Goal: Check status: Check status

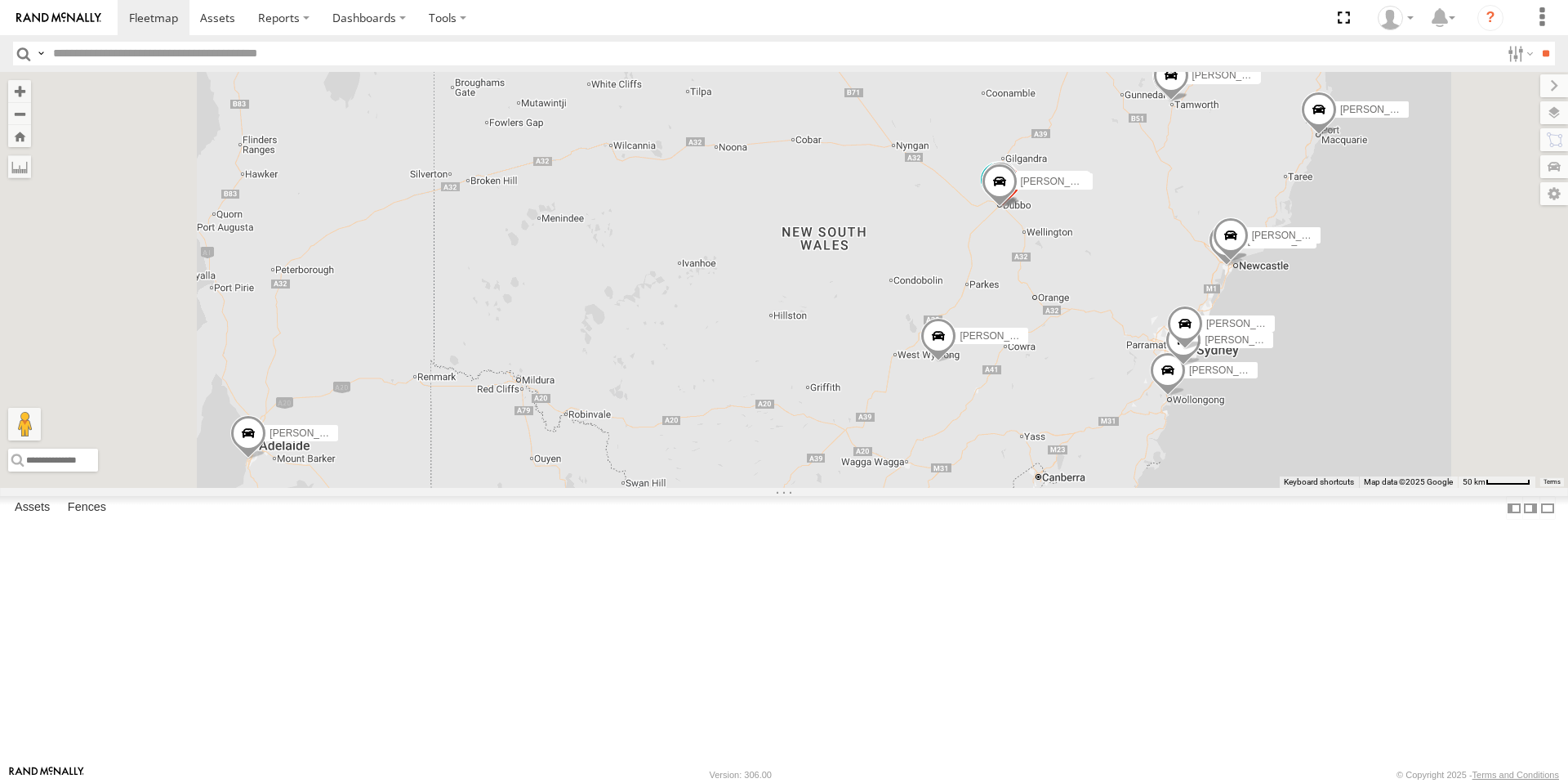
select select "**********"
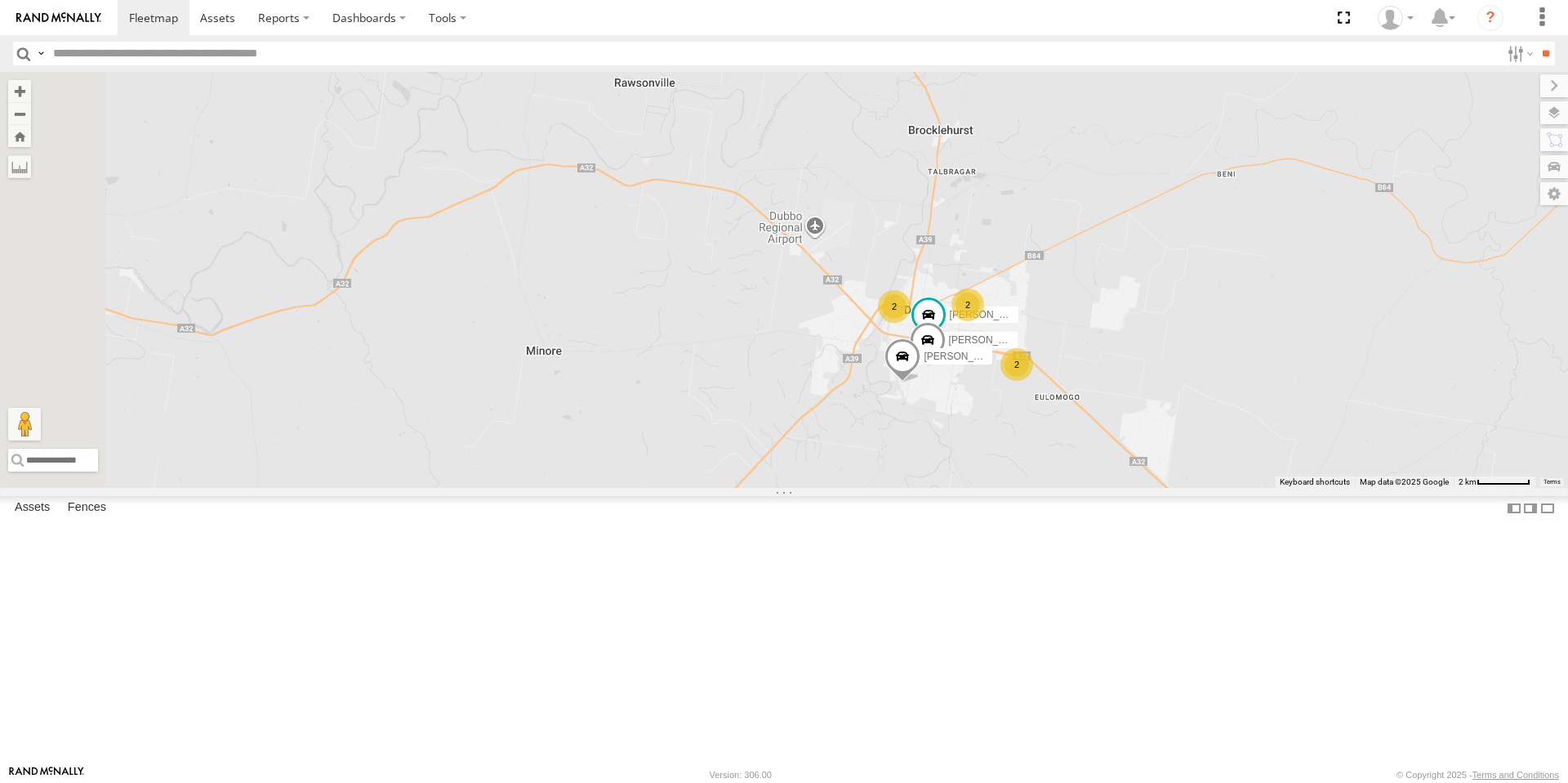
drag, startPoint x: 1190, startPoint y: 564, endPoint x: 1175, endPoint y: 184, distance: 380.3
click at [1175, 184] on div "Tom Brisbane Michael Townsend Brandon Edwards Matt Harding Kyle Griffey Sam War…" at bounding box center [784, 279] width 1568 height 416
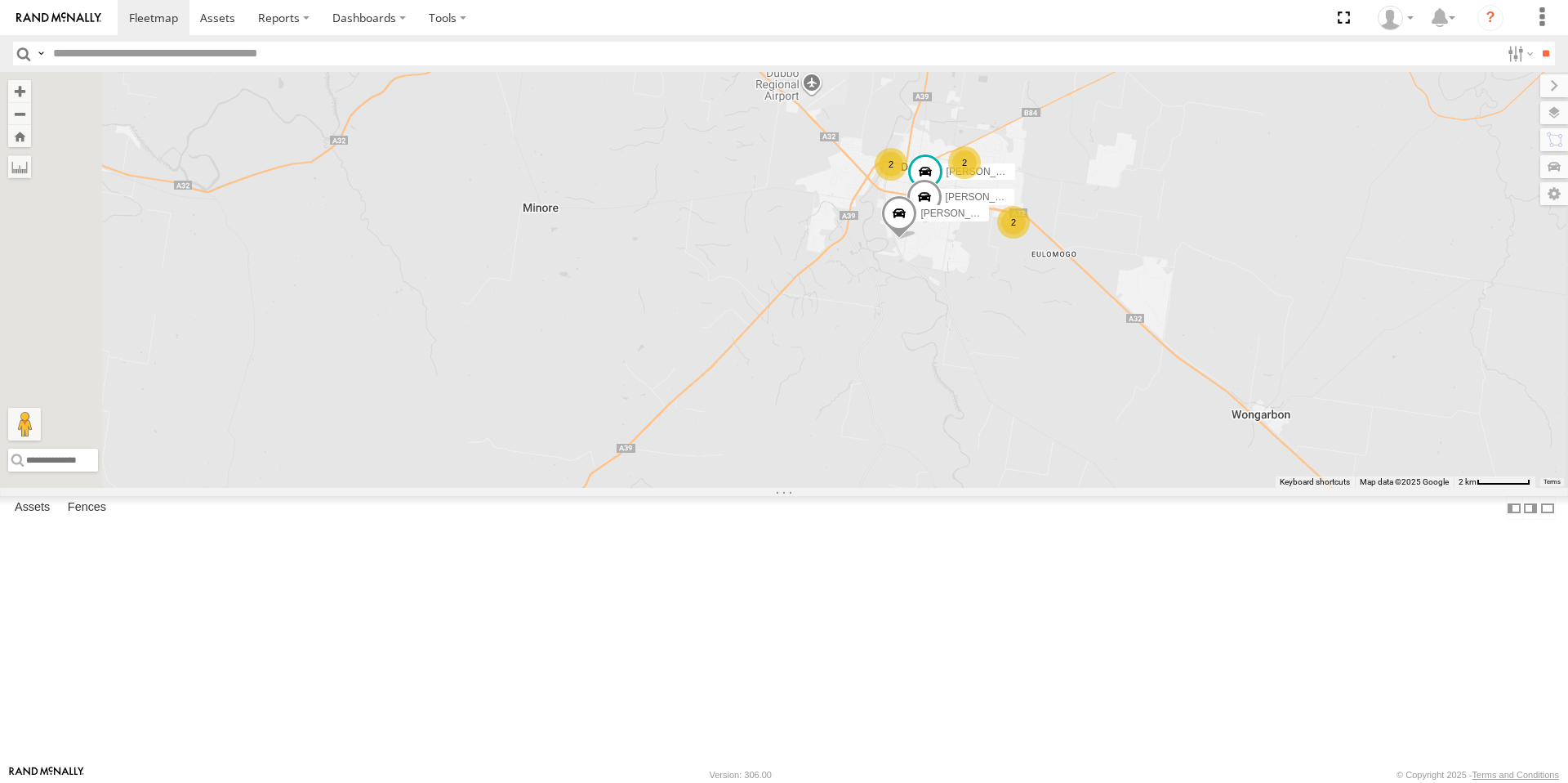
click at [1030, 239] on div "2" at bounding box center [1012, 221] width 32 height 32
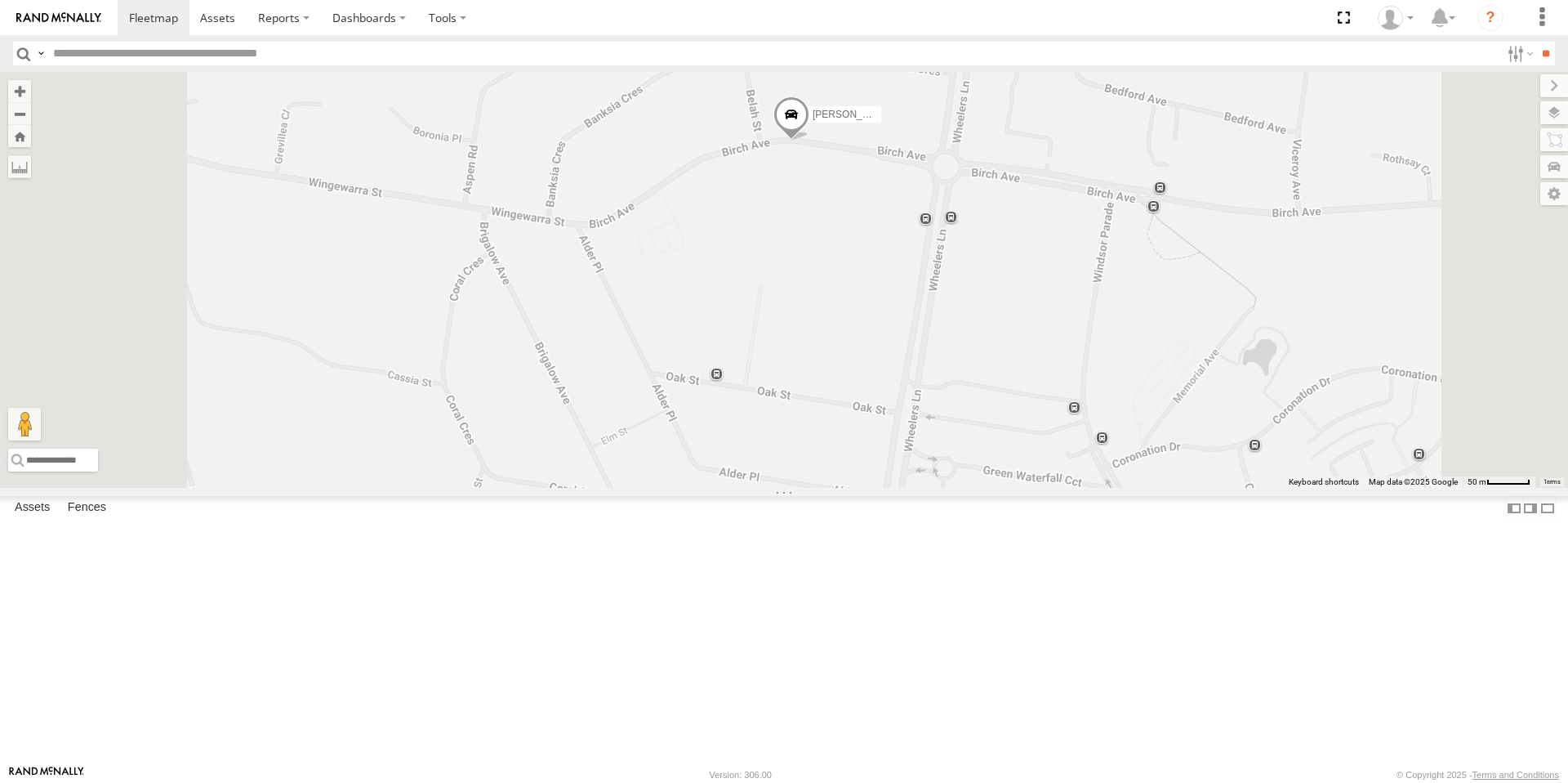
click at [809, 140] on span at bounding box center [791, 119] width 36 height 44
click at [1003, 332] on div "Jack Parker Spare Kane McDermott New Kye Matterson Billy Richardson Harrison Ma…" at bounding box center [784, 279] width 1568 height 416
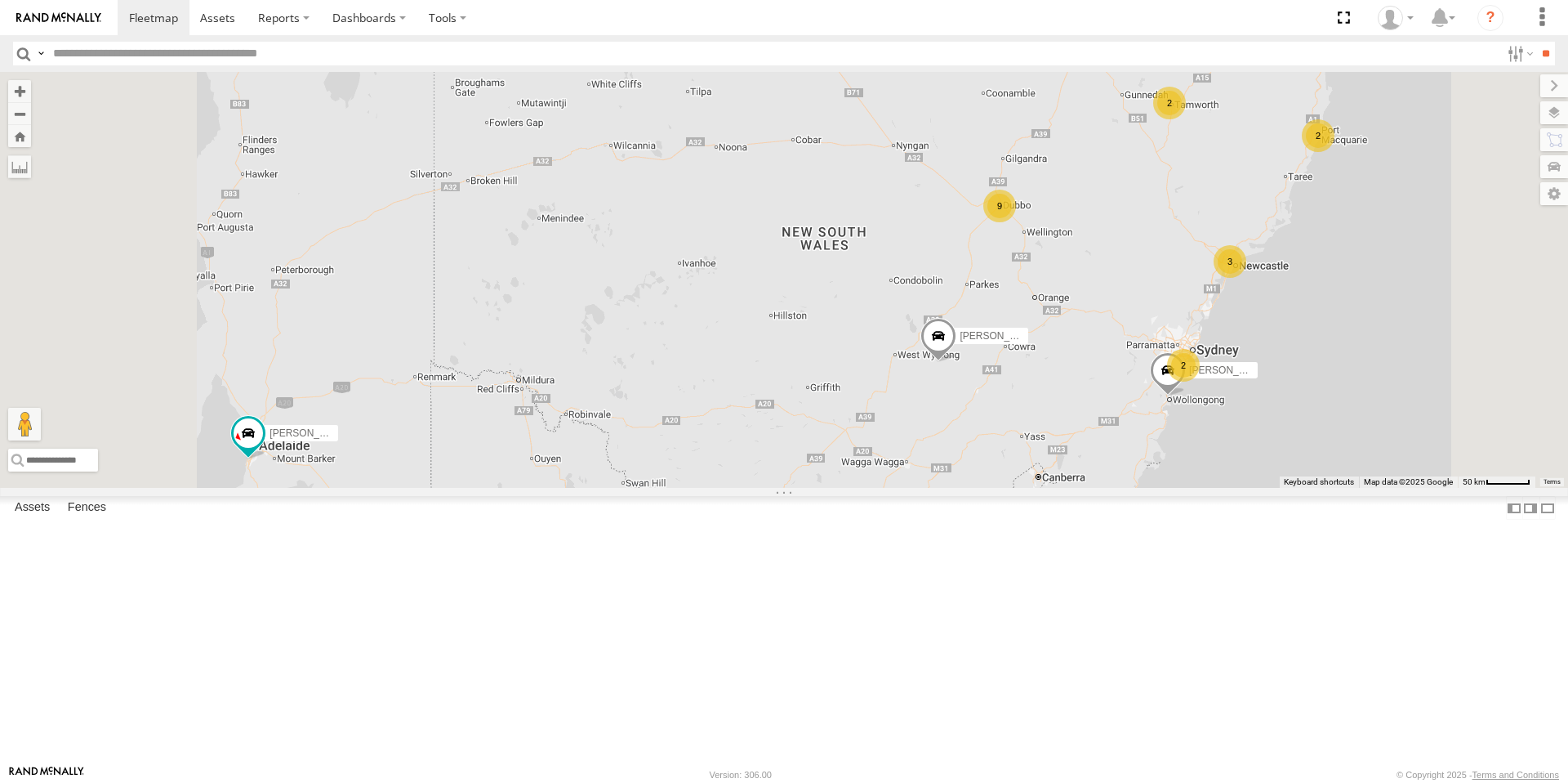
click at [1016, 222] on div "9" at bounding box center [998, 205] width 32 height 32
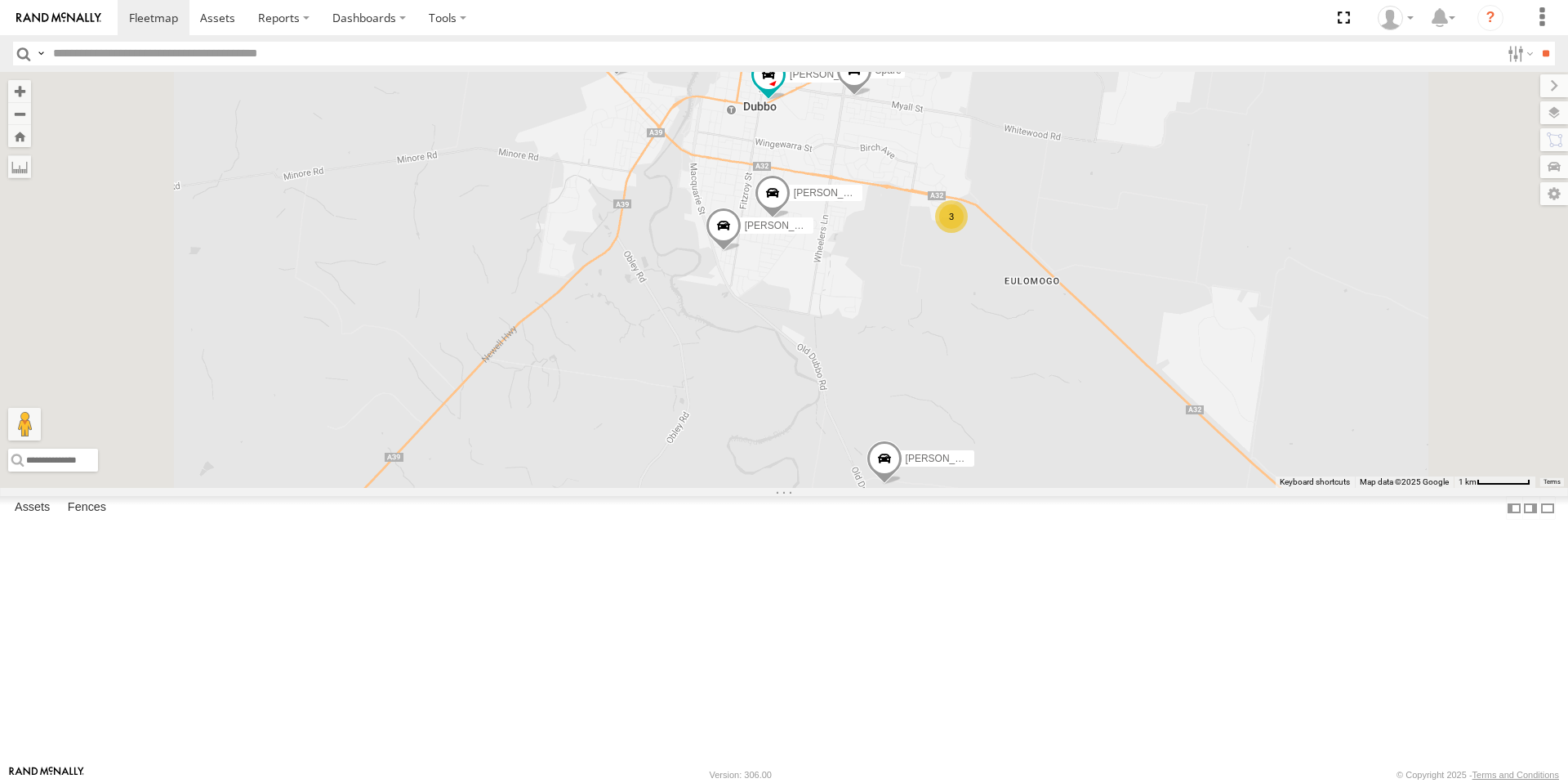
click at [634, 76] on span at bounding box center [616, 54] width 36 height 44
click at [639, 57] on label at bounding box center [622, 52] width 32 height 11
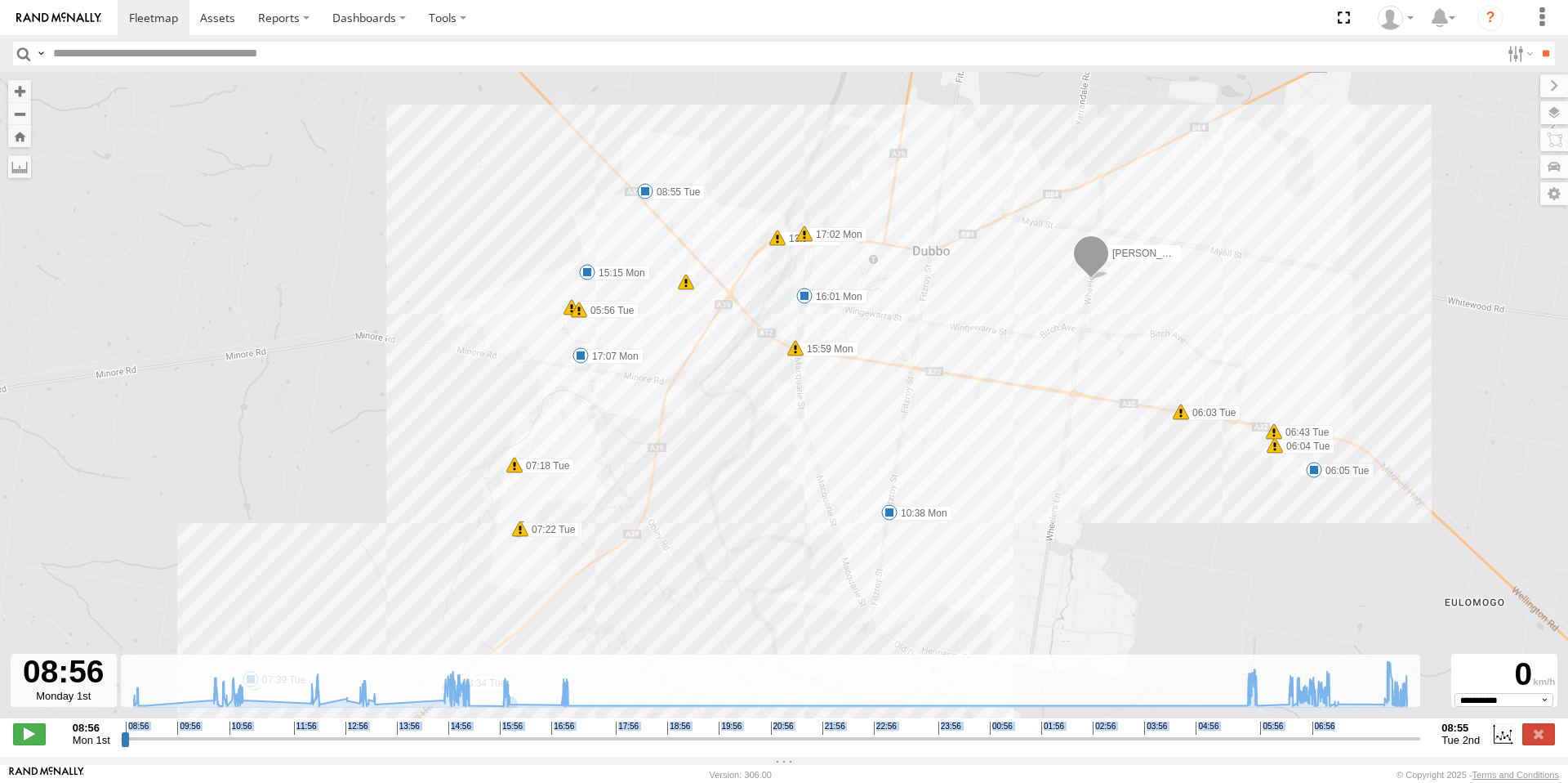
drag, startPoint x: 120, startPoint y: 746, endPoint x: 1379, endPoint y: 737, distance: 1259.0
click at [1389, 738] on div "08:56 Mon 1st Created with Highcharts 6.0.7 [DOMAIN_NAME] 08:56 09:56 10:56 11:…" at bounding box center [784, 733] width 1541 height 25
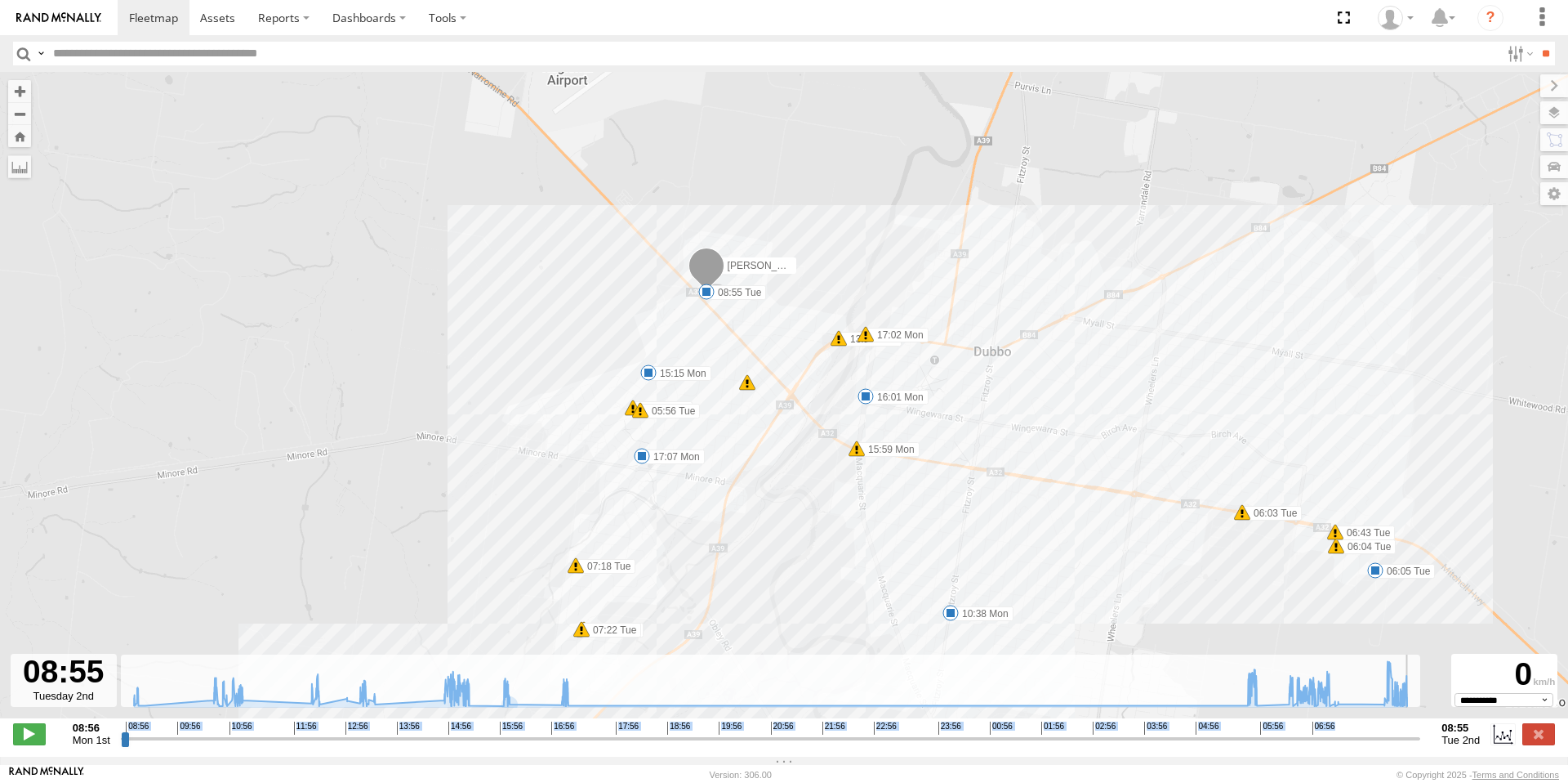
type input "**********"
drag, startPoint x: 131, startPoint y: 751, endPoint x: 1341, endPoint y: 688, distance: 1211.6
click at [1414, 721] on div "Created with Highcharts 6.0.7 [DOMAIN_NAME] 08:56 09:56 10:56 11:56 12:56 13:56…" at bounding box center [770, 733] width 1299 height 25
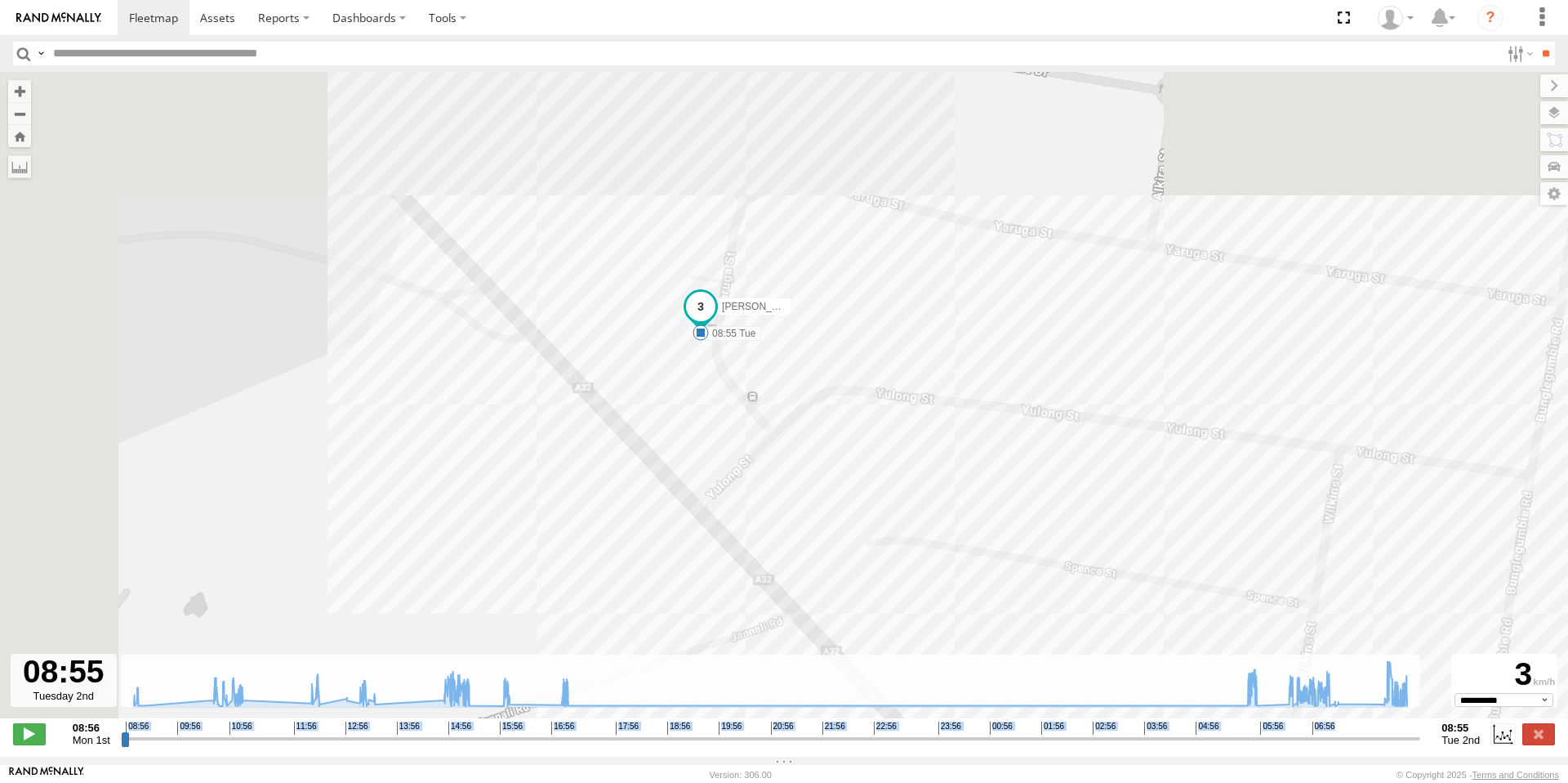
drag, startPoint x: 652, startPoint y: 232, endPoint x: 886, endPoint y: 469, distance: 333.1
click at [886, 469] on div "[PERSON_NAME] 10:38 Mon 15:15 Mon 15:59 Mon 16:01 Mon 17:07 Mon 05:56 Tue 05:56…" at bounding box center [784, 403] width 1568 height 663
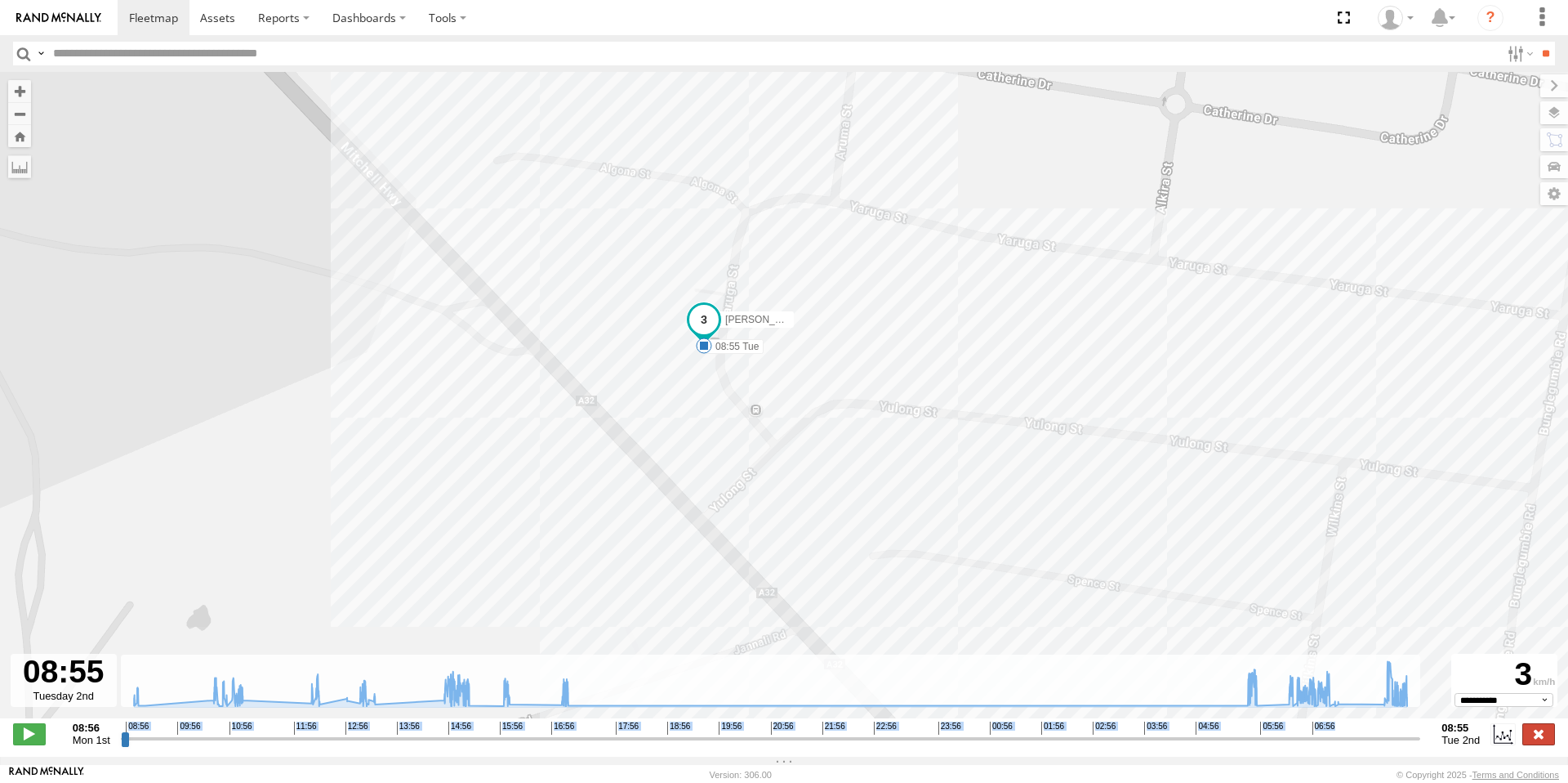
click at [1537, 737] on label at bounding box center [1538, 733] width 32 height 21
